Goal: Transaction & Acquisition: Download file/media

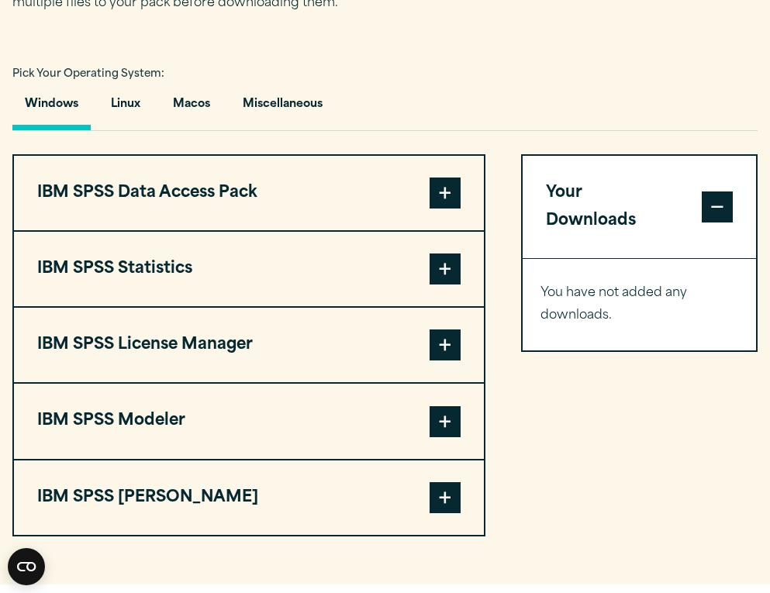
scroll to position [1058, 0]
click at [192, 130] on button "Macos" at bounding box center [192, 108] width 62 height 44
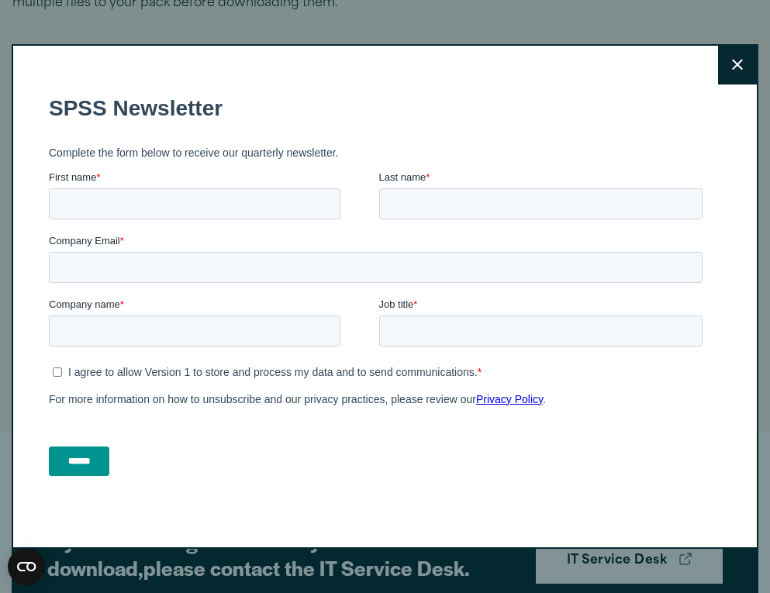
click at [739, 60] on icon at bounding box center [737, 65] width 11 height 12
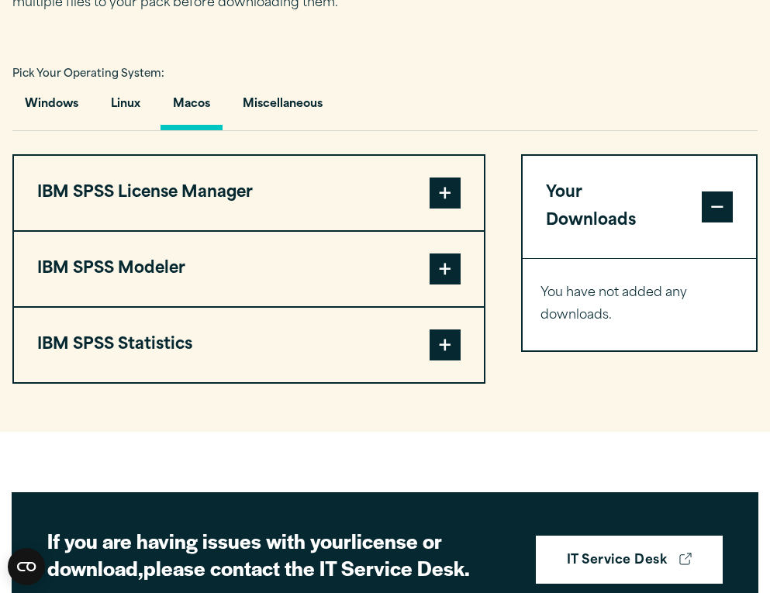
click at [254, 375] on button "IBM SPSS Statistics" at bounding box center [249, 345] width 470 height 74
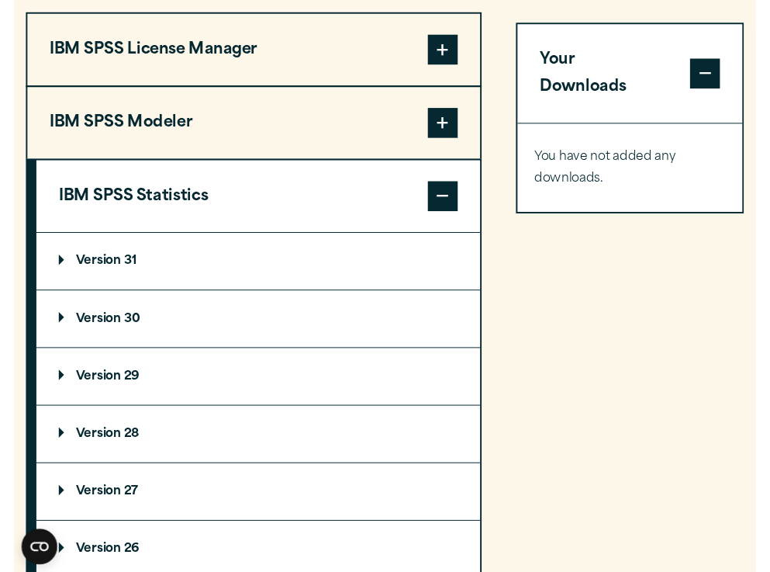
scroll to position [1208, 0]
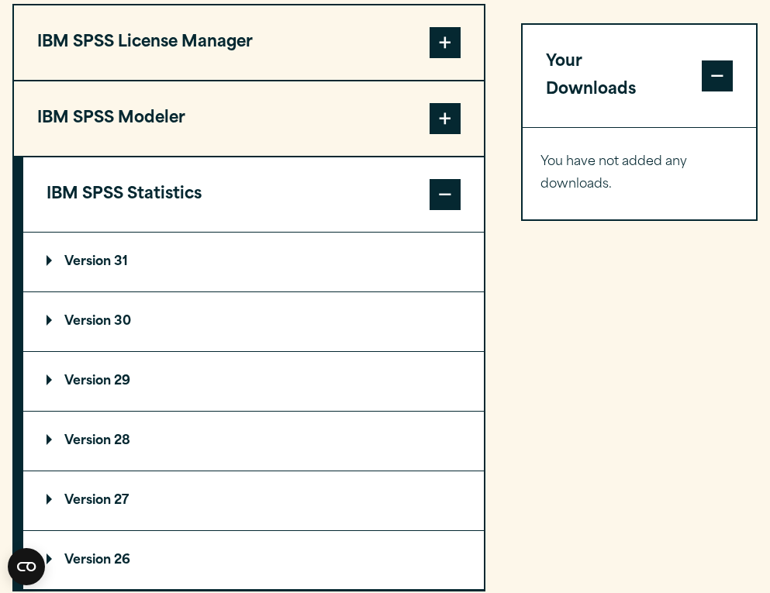
click at [169, 292] on summary "Version 31" at bounding box center [253, 262] width 461 height 59
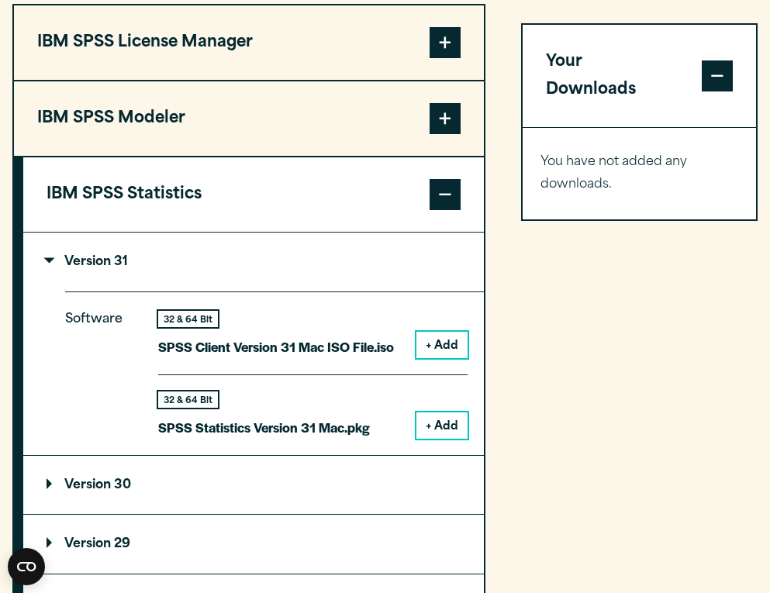
click at [444, 439] on button "+ Add" at bounding box center [441, 426] width 51 height 26
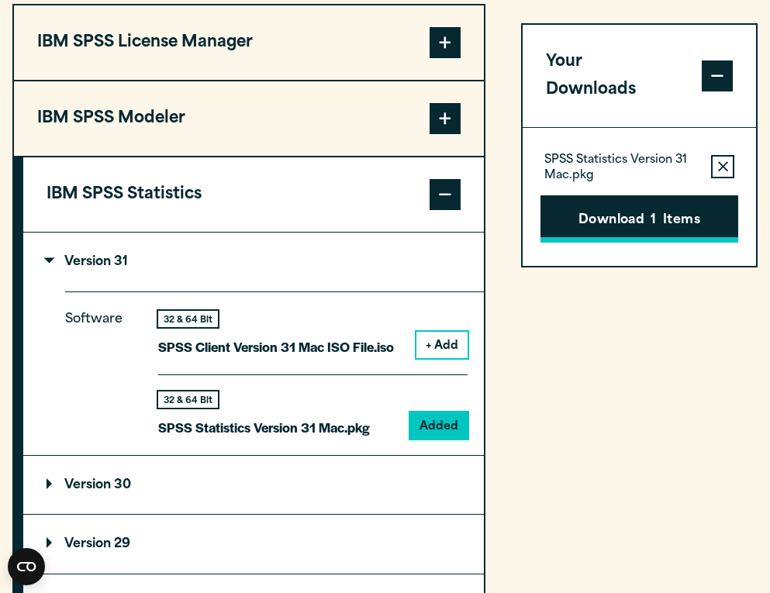
click at [613, 199] on button "Download 1 Items" at bounding box center [639, 219] width 199 height 48
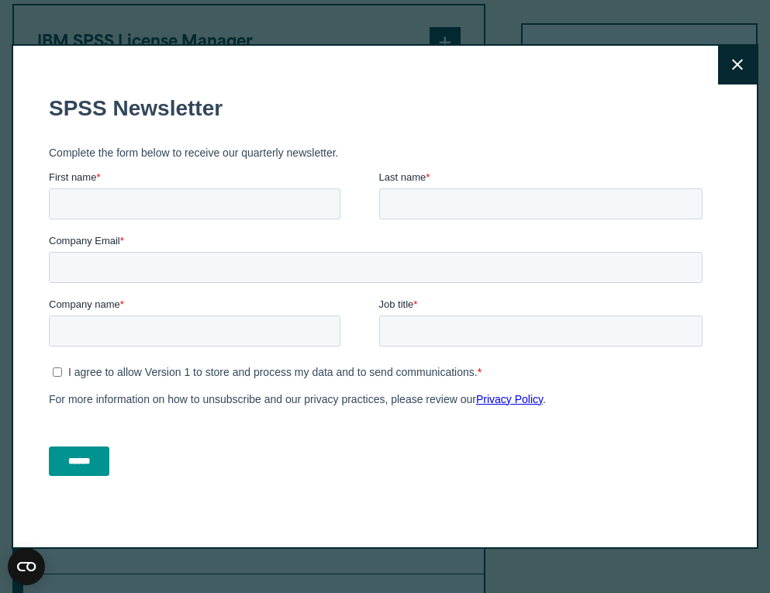
click at [728, 67] on button "Close" at bounding box center [737, 65] width 39 height 39
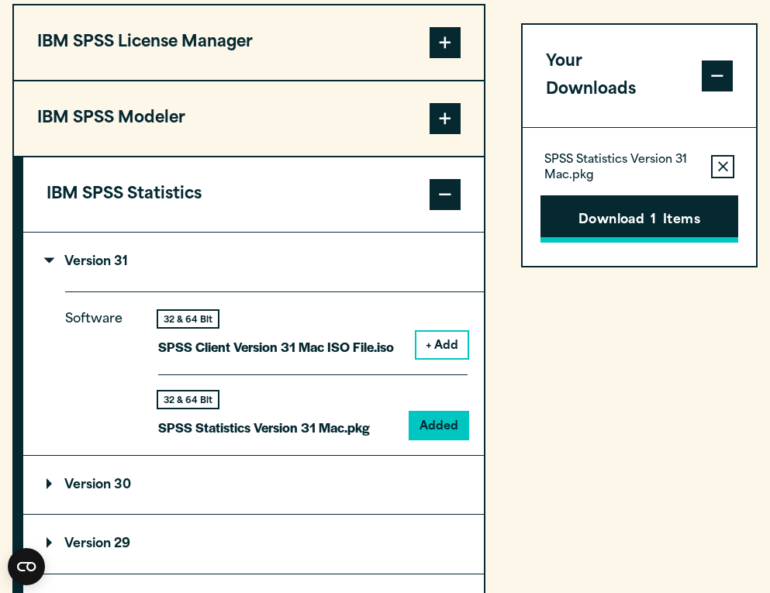
click at [641, 204] on button "Download 1 Items" at bounding box center [639, 219] width 199 height 48
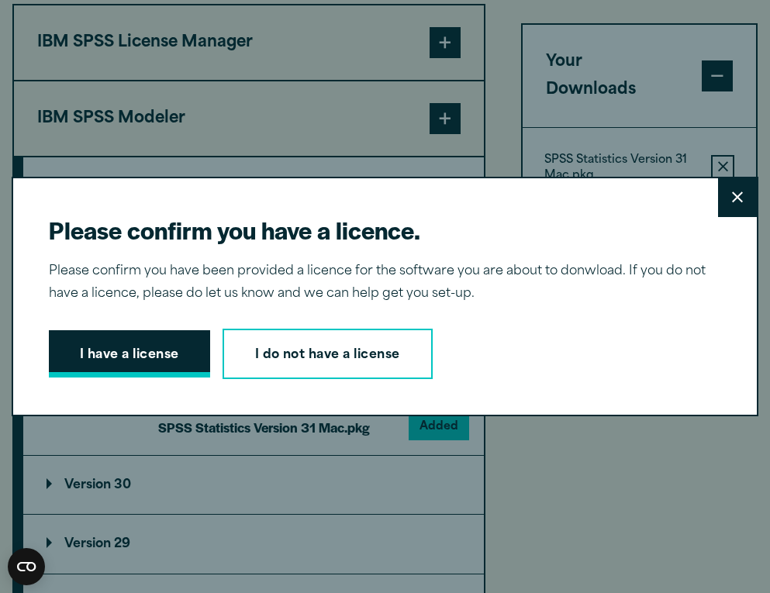
click at [105, 353] on button "I have a license" at bounding box center [129, 354] width 161 height 48
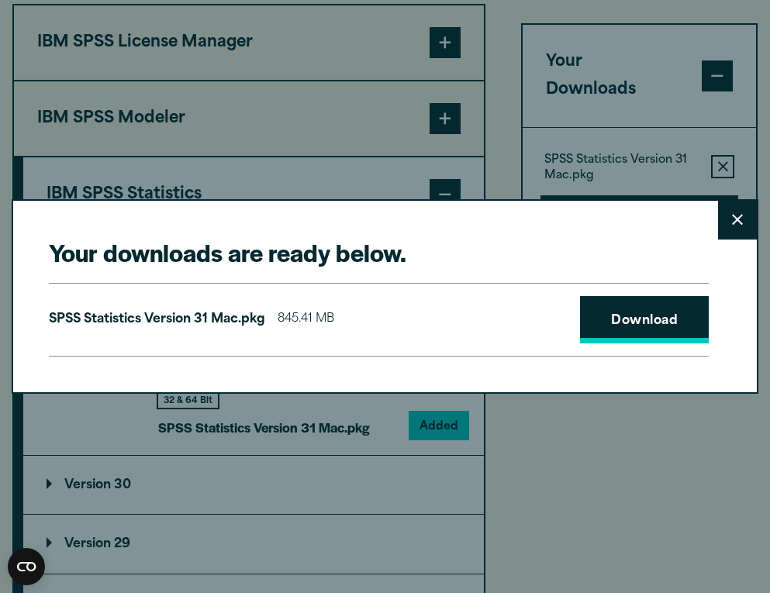
click at [659, 313] on link "Download" at bounding box center [644, 320] width 129 height 48
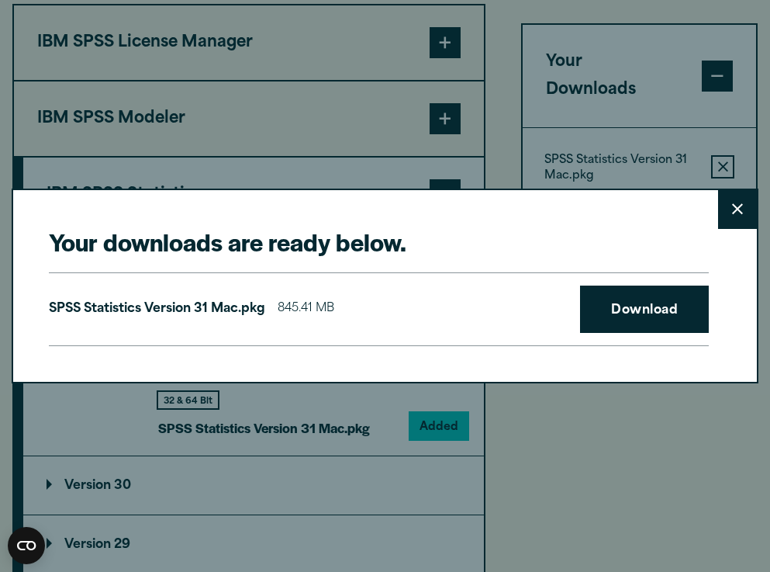
click at [729, 219] on button "Close" at bounding box center [737, 209] width 39 height 39
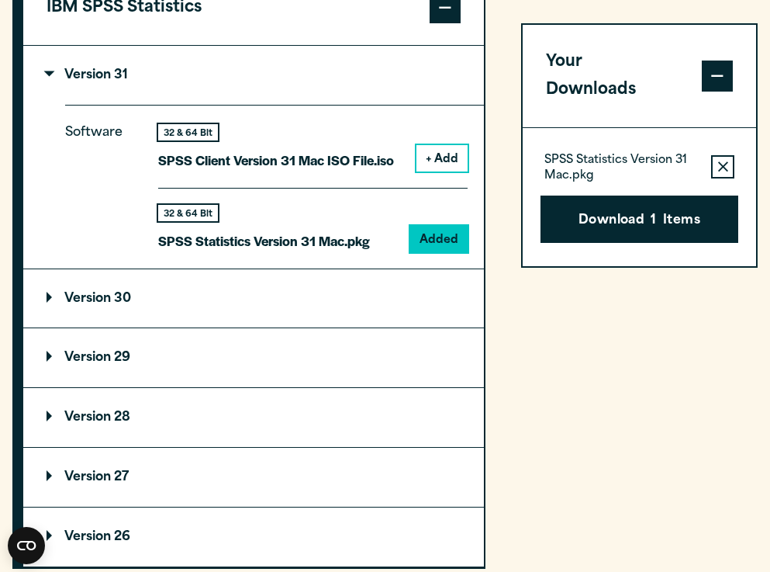
scroll to position [1418, 0]
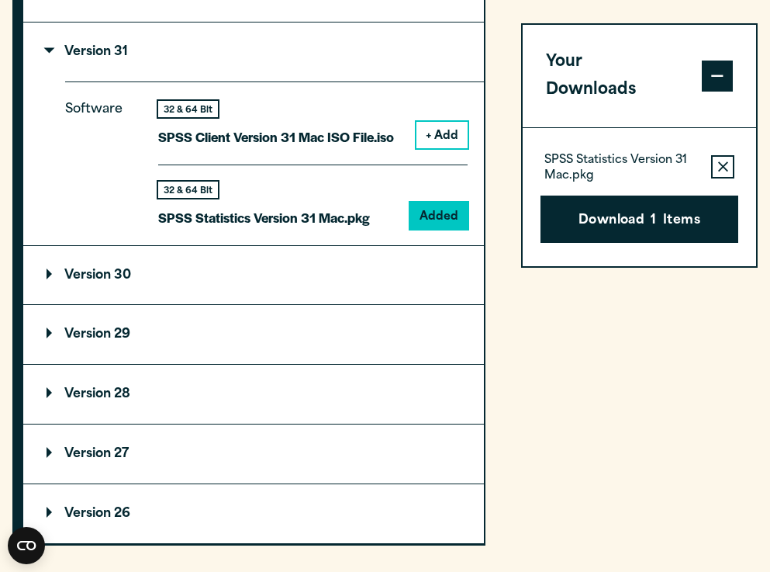
click at [178, 283] on summary "Version 30" at bounding box center [253, 275] width 461 height 59
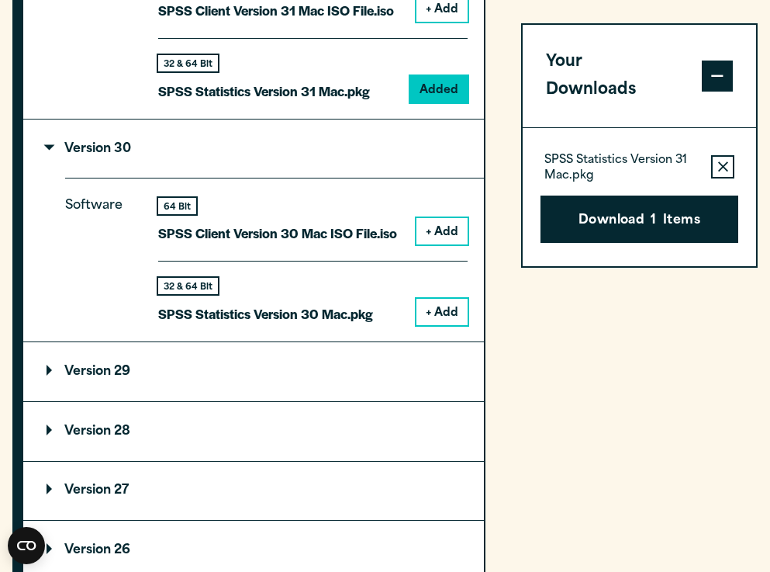
scroll to position [1567, 0]
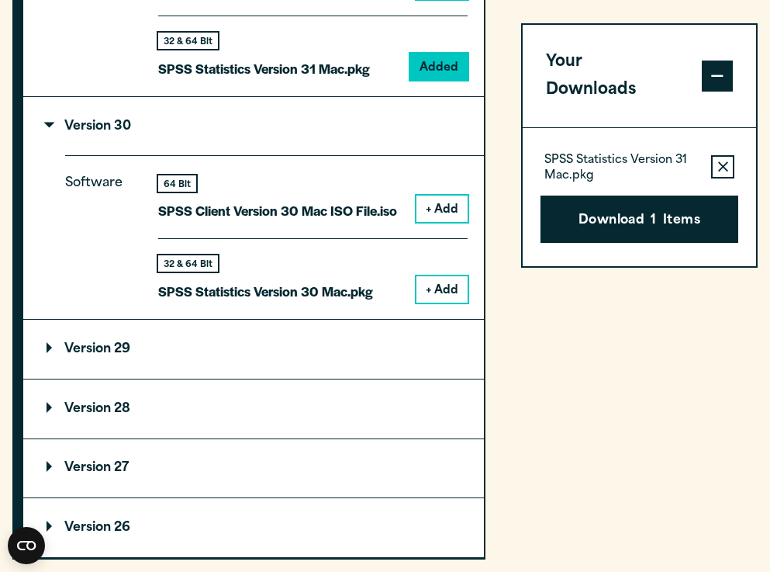
click at [446, 302] on button "+ Add" at bounding box center [441, 289] width 51 height 26
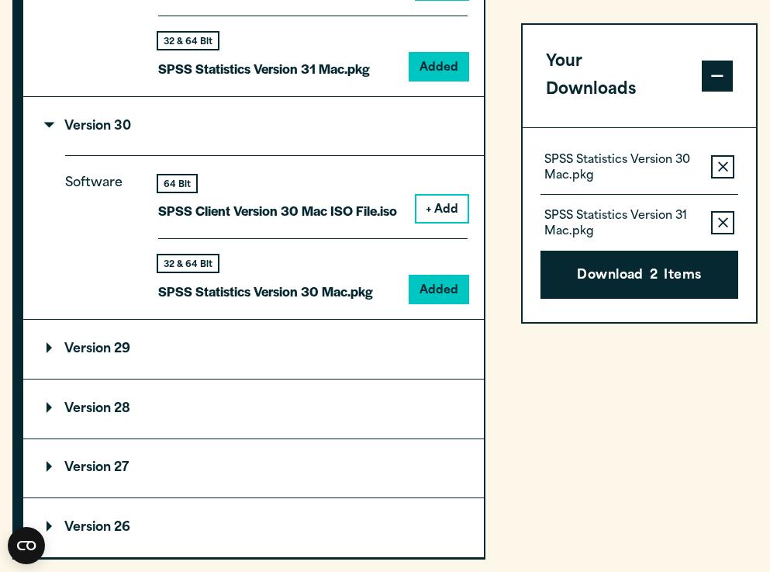
click at [716, 211] on button "Remove this item from your software download list" at bounding box center [722, 222] width 23 height 23
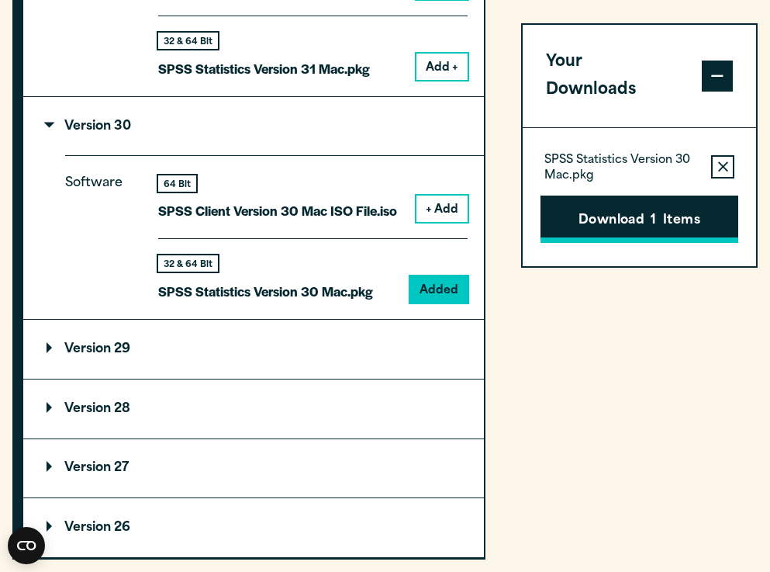
click at [675, 195] on button "Download 1 Items" at bounding box center [639, 219] width 199 height 48
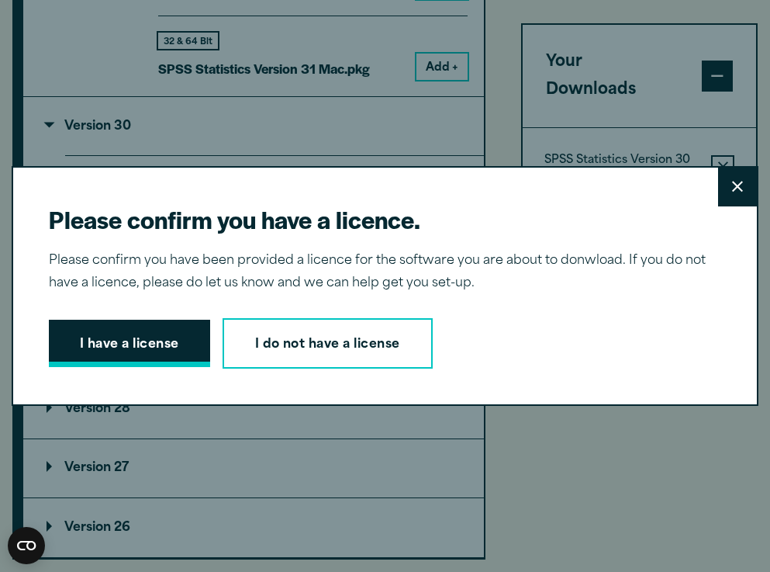
click at [146, 347] on button "I have a license" at bounding box center [129, 343] width 161 height 48
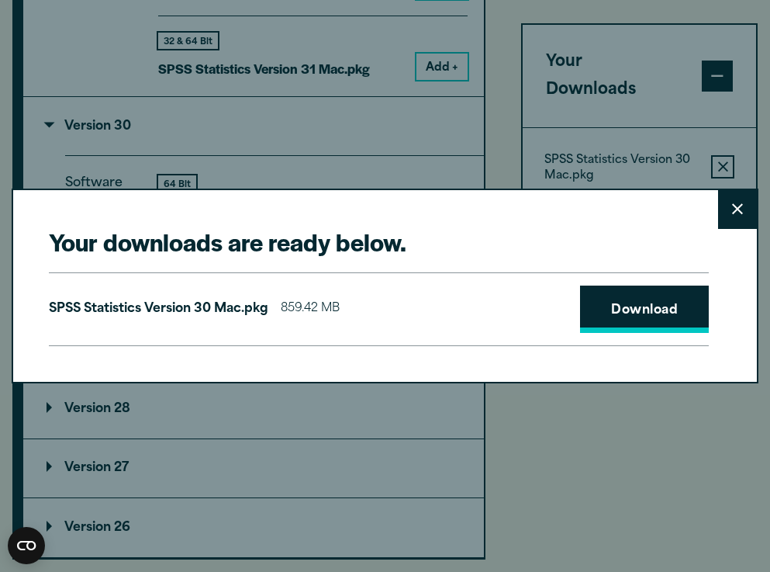
click at [635, 316] on link "Download" at bounding box center [644, 309] width 129 height 48
click at [746, 209] on button "Close" at bounding box center [737, 209] width 39 height 39
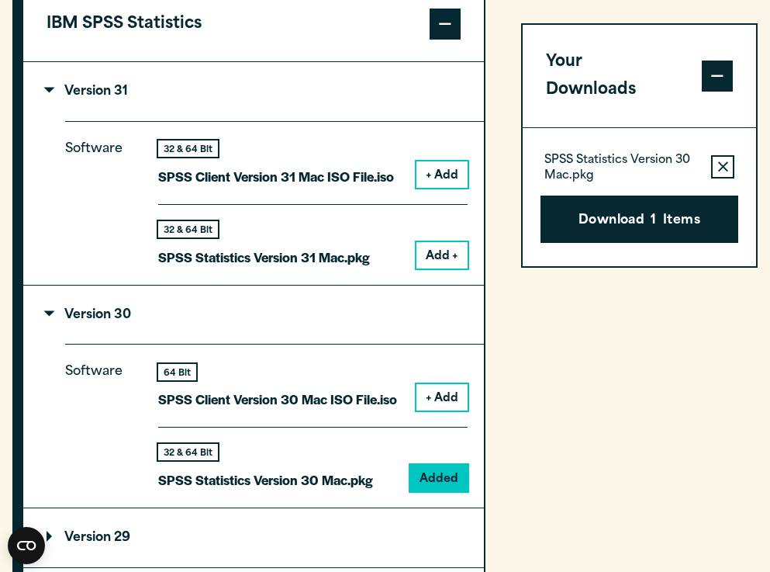
scroll to position [1364, 0]
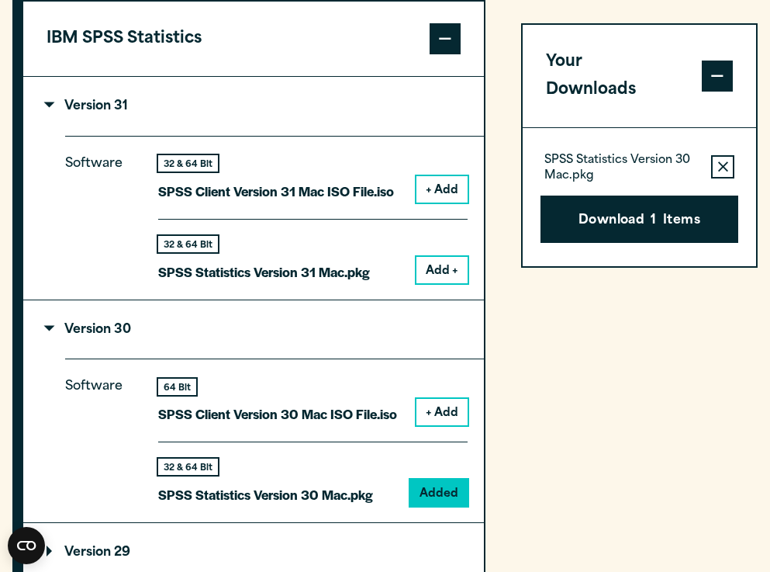
click at [447, 283] on button "Add +" at bounding box center [441, 270] width 51 height 26
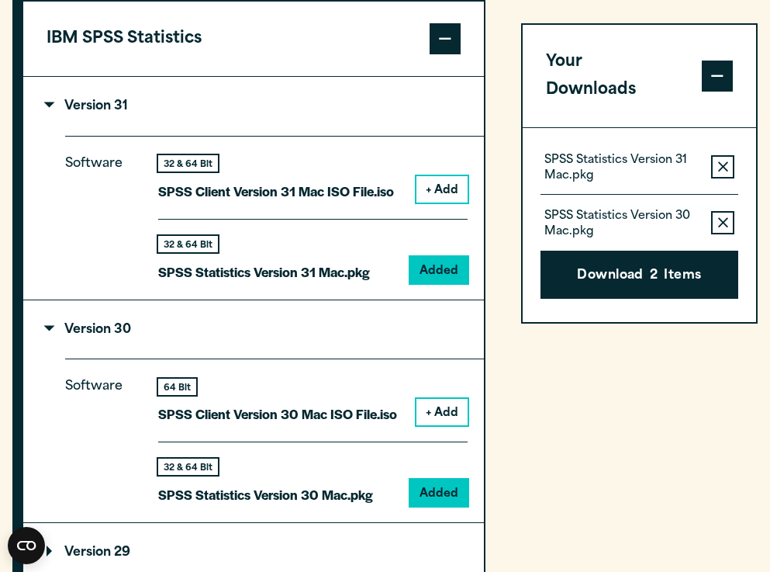
click at [722, 162] on icon "button" at bounding box center [723, 167] width 10 height 10
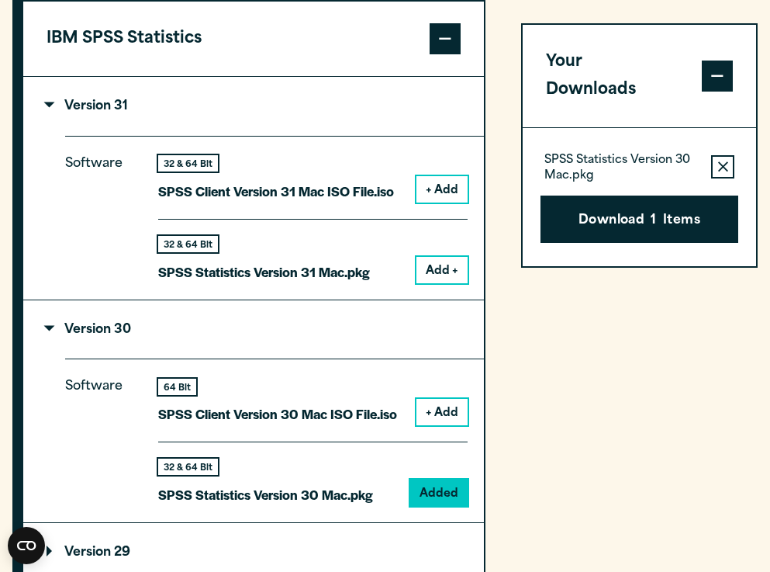
click at [721, 162] on icon "button" at bounding box center [723, 167] width 10 height 11
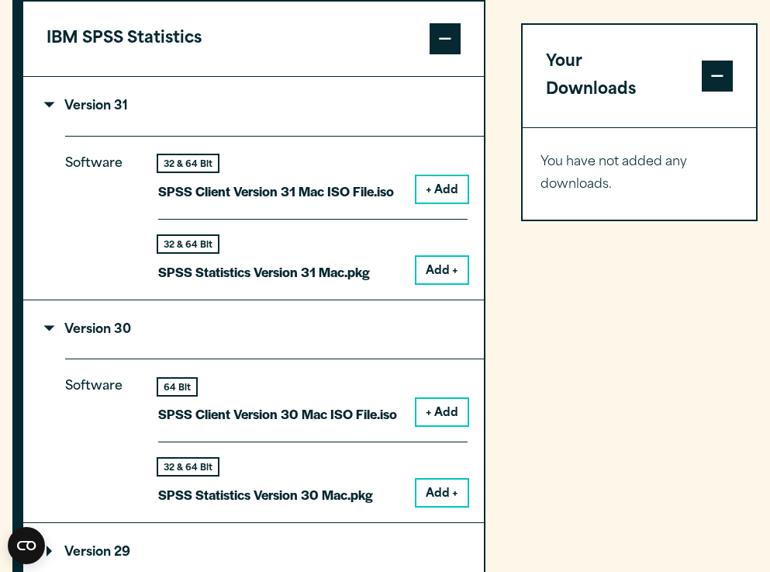
click at [434, 283] on button "Add +" at bounding box center [441, 270] width 51 height 26
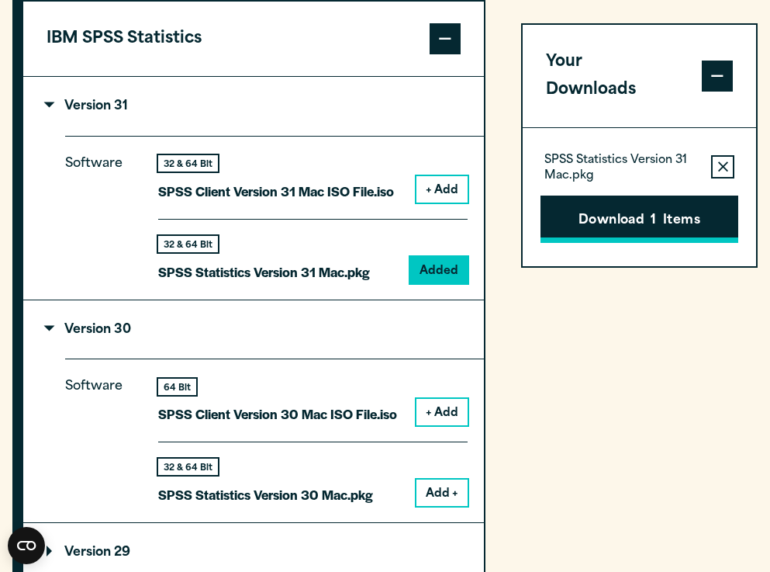
click at [677, 195] on button "Download 1 Items" at bounding box center [639, 219] width 199 height 48
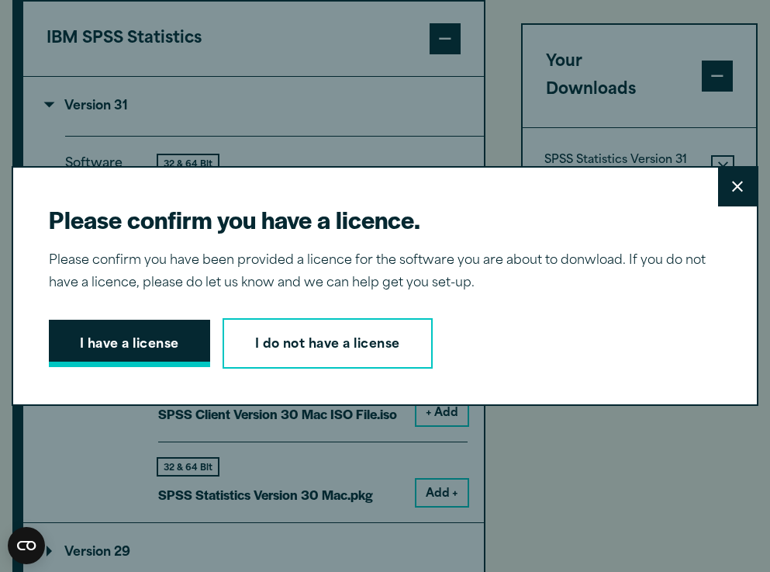
click at [118, 352] on button "I have a license" at bounding box center [129, 343] width 161 height 48
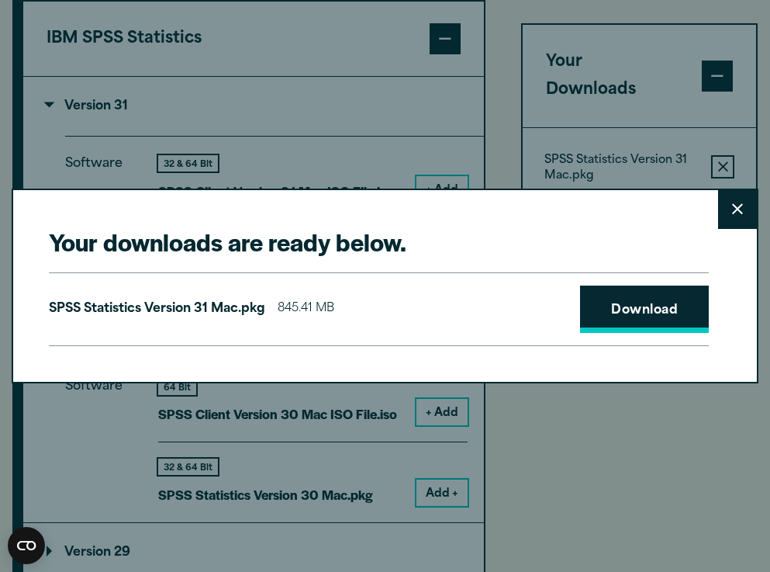
click at [626, 316] on link "Download" at bounding box center [644, 309] width 129 height 48
